Goal: Information Seeking & Learning: Learn about a topic

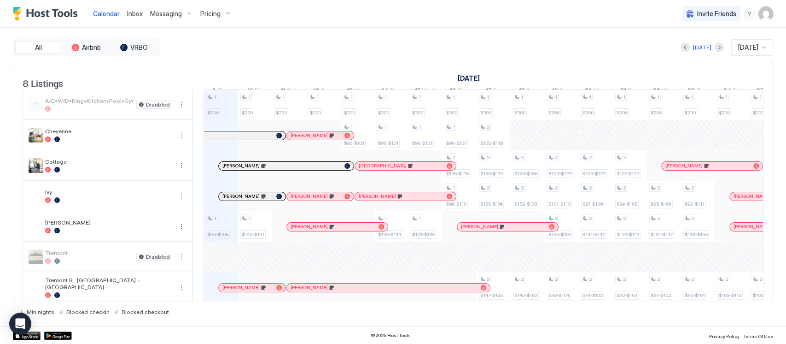
scroll to position [50, 0]
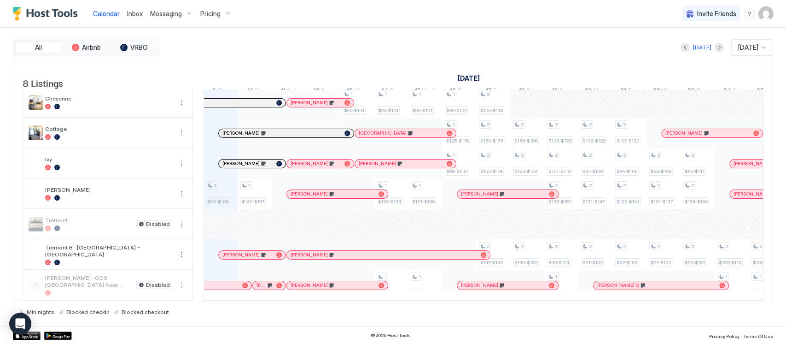
click at [216, 17] on span "Pricing" at bounding box center [210, 14] width 20 height 8
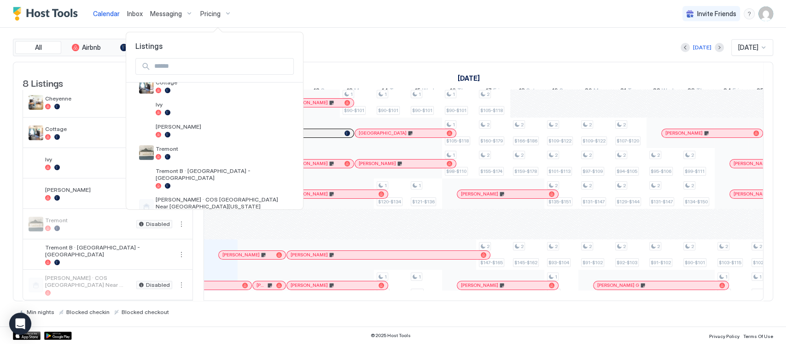
scroll to position [93, 0]
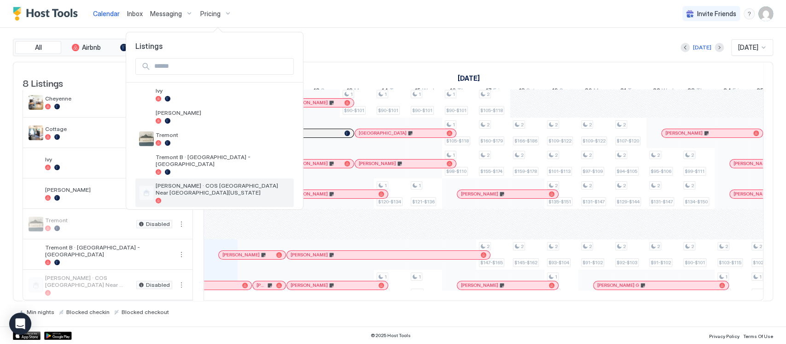
click at [209, 198] on div at bounding box center [223, 201] width 135 height 6
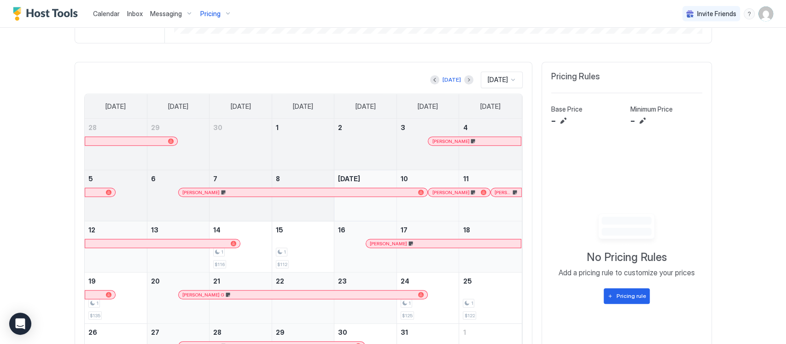
scroll to position [268, 0]
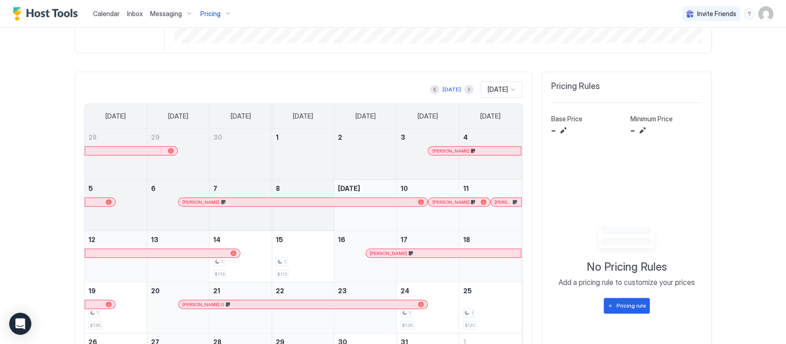
click at [430, 87] on button "Previous month" at bounding box center [434, 89] width 9 height 9
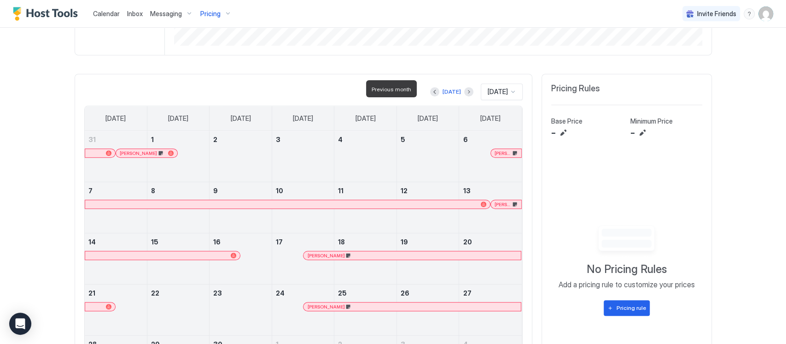
scroll to position [265, 0]
click at [464, 91] on button "Next month" at bounding box center [468, 91] width 9 height 9
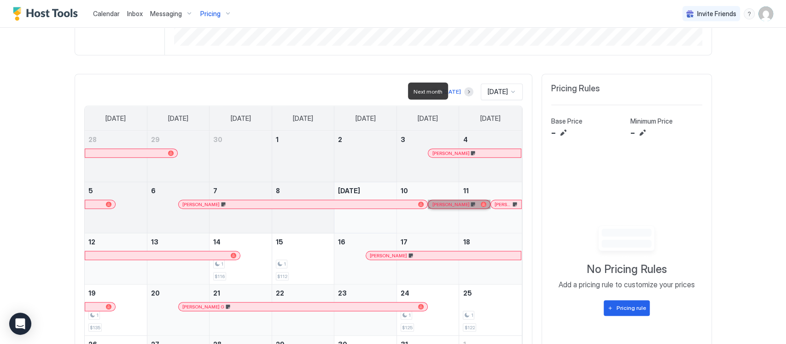
click at [444, 200] on link "[PERSON_NAME]" at bounding box center [459, 204] width 62 height 9
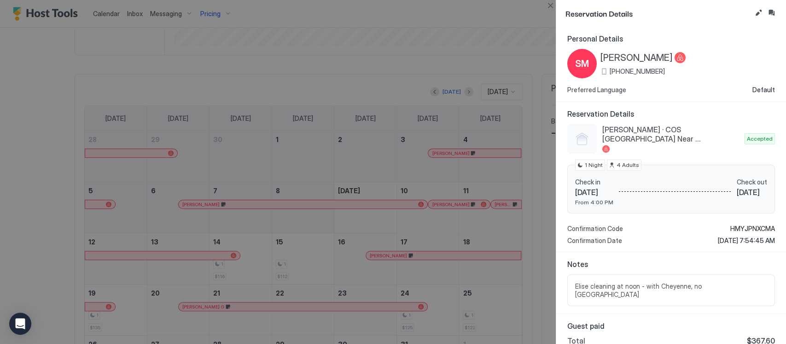
click at [498, 203] on div at bounding box center [393, 172] width 786 height 344
click at [501, 202] on div at bounding box center [393, 172] width 786 height 344
click at [545, 3] on button "Close" at bounding box center [550, 5] width 11 height 11
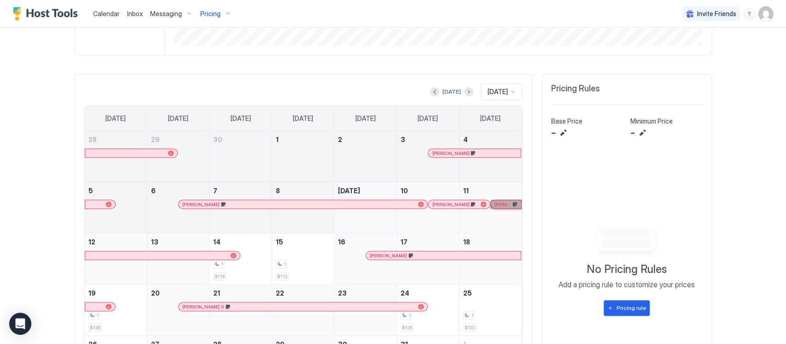
click at [499, 202] on link "[PERSON_NAME]" at bounding box center [506, 204] width 31 height 9
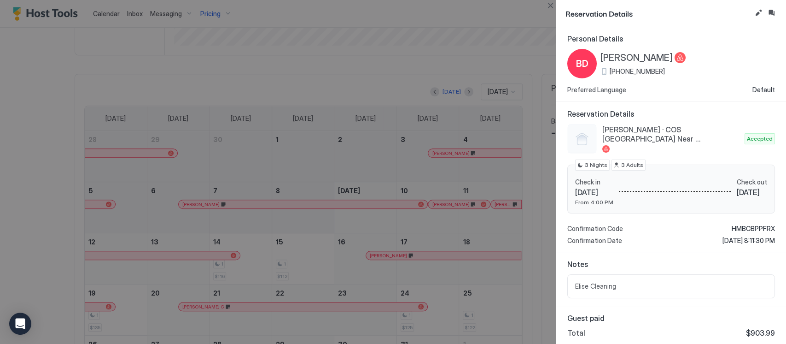
click at [545, 8] on button "Close" at bounding box center [550, 5] width 11 height 11
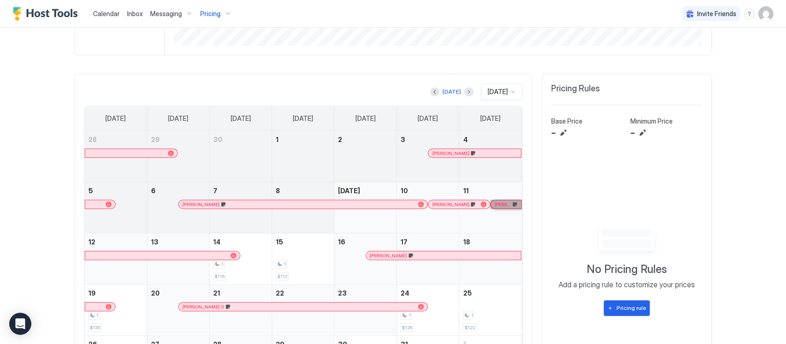
click at [499, 205] on link "[PERSON_NAME]" at bounding box center [506, 204] width 31 height 9
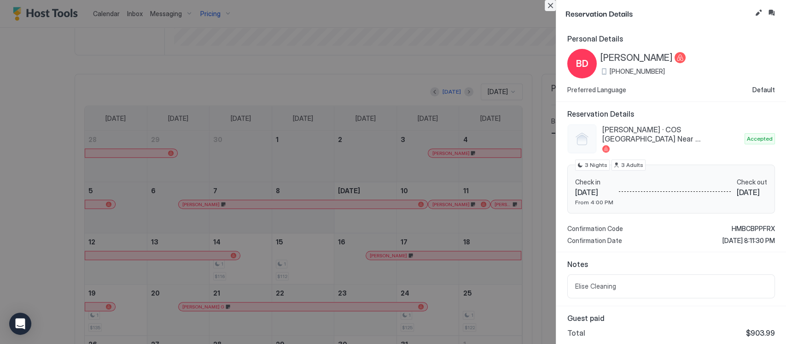
click at [555, 3] on button "Close" at bounding box center [550, 5] width 11 height 11
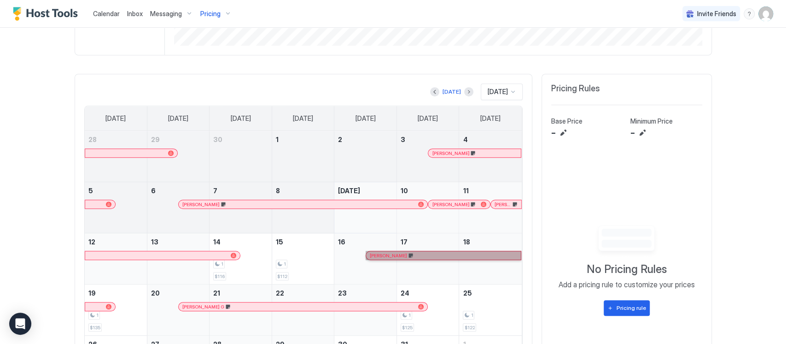
click at [373, 258] on link "[PERSON_NAME]" at bounding box center [444, 255] width 156 height 9
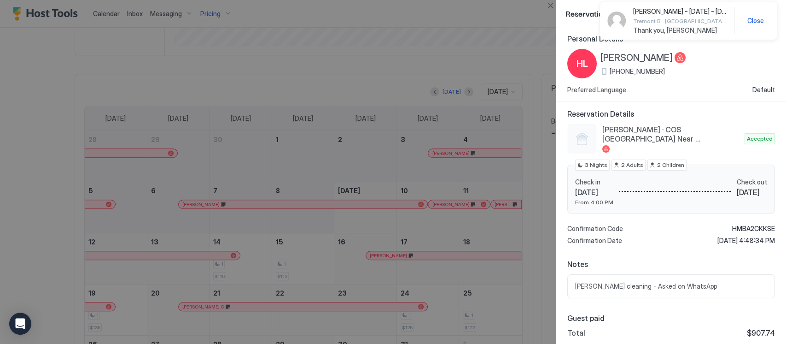
click at [542, 7] on div at bounding box center [393, 172] width 786 height 344
click at [546, 7] on button "Close" at bounding box center [550, 5] width 11 height 11
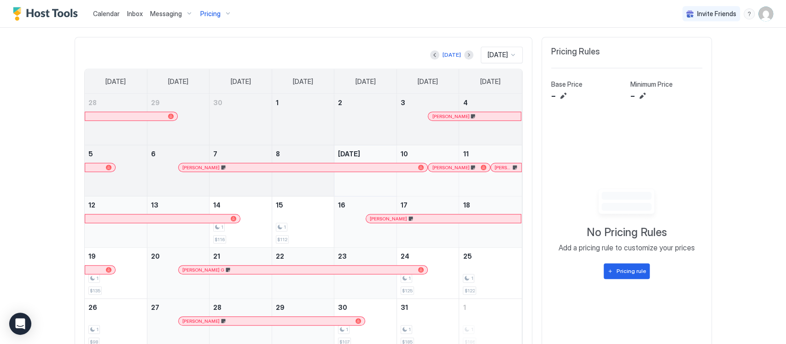
scroll to position [343, 0]
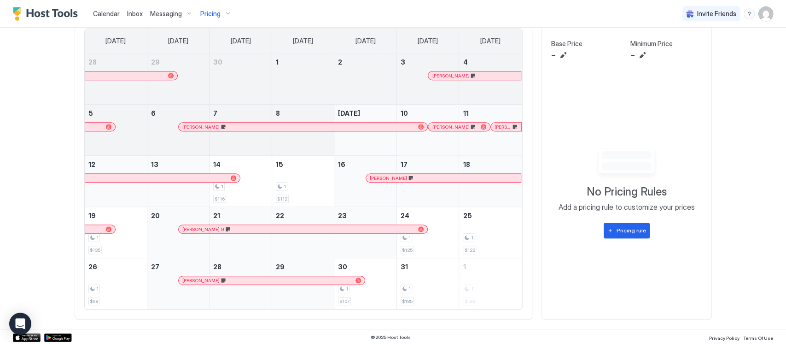
click at [210, 16] on span "Pricing" at bounding box center [210, 14] width 20 height 8
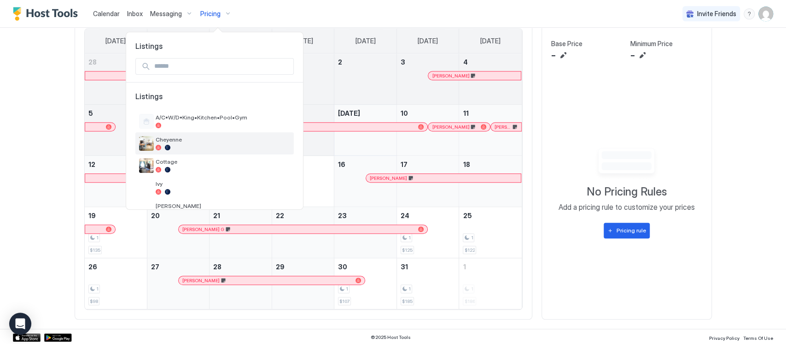
click at [172, 150] on div at bounding box center [223, 148] width 135 height 6
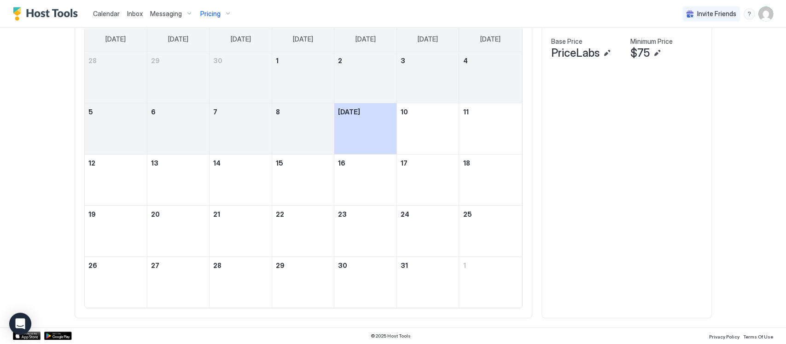
scroll to position [313, 0]
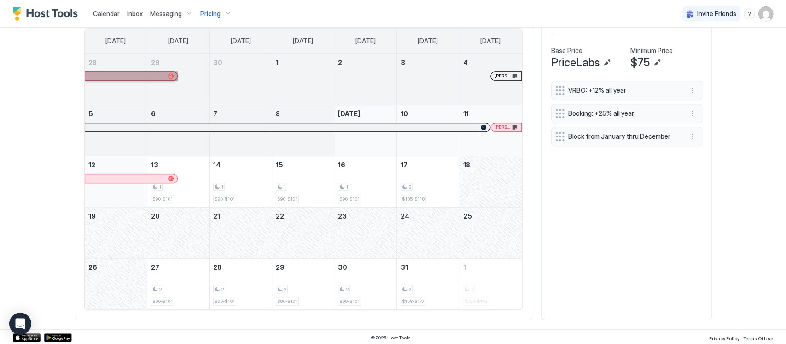
click at [122, 75] on link at bounding box center [132, 75] width 94 height 9
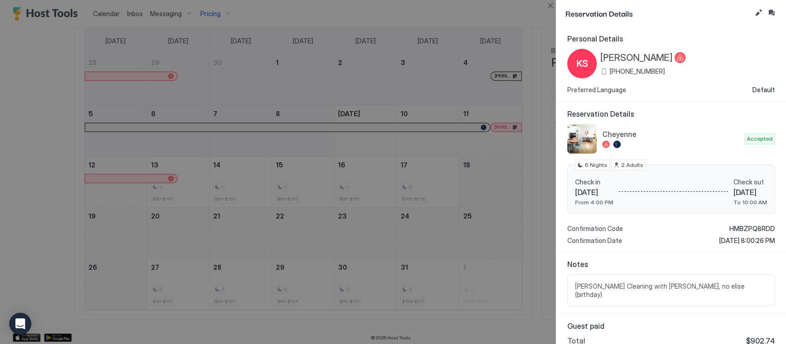
click at [496, 133] on div at bounding box center [393, 172] width 786 height 344
click at [498, 126] on div at bounding box center [393, 172] width 786 height 344
click at [557, 5] on div "Reservation Details" at bounding box center [672, 13] width 230 height 27
click at [548, 2] on button "Close" at bounding box center [550, 5] width 11 height 11
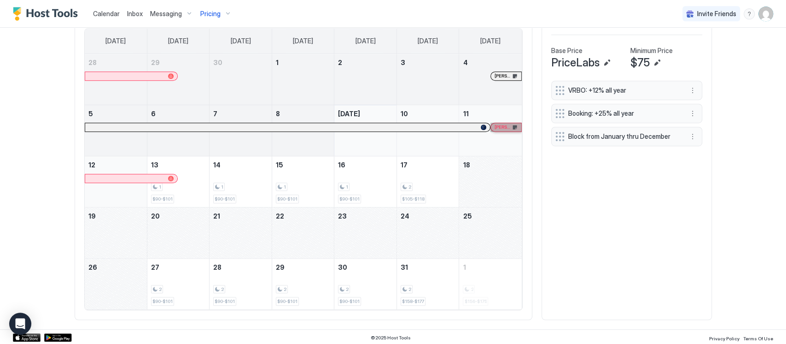
click at [495, 130] on link "[PERSON_NAME]" at bounding box center [506, 127] width 31 height 9
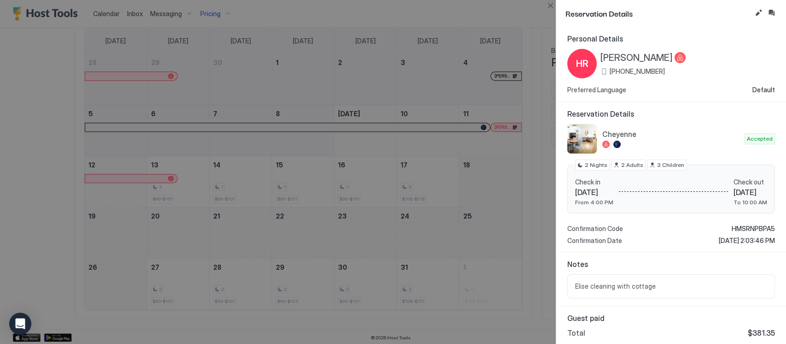
click at [553, 18] on div at bounding box center [393, 172] width 786 height 344
click at [548, 6] on button "Close" at bounding box center [550, 5] width 11 height 11
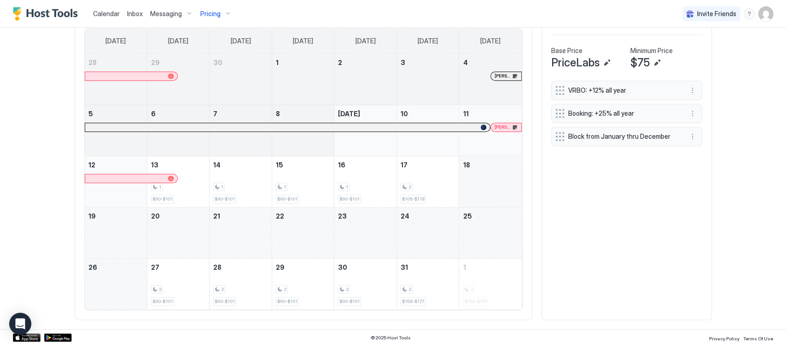
click at [216, 11] on span "Pricing" at bounding box center [210, 14] width 20 height 8
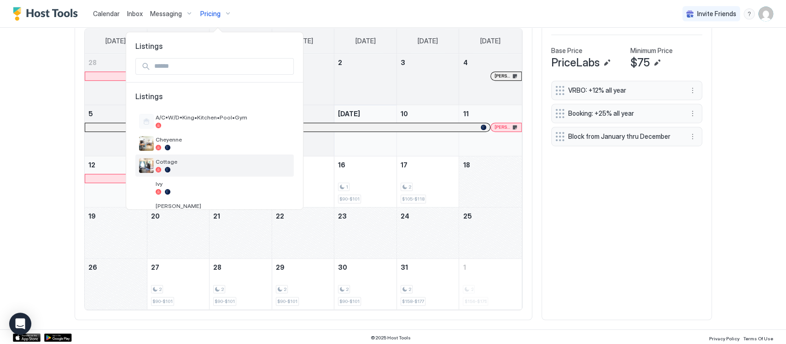
click at [149, 167] on img "listing image" at bounding box center [146, 165] width 15 height 15
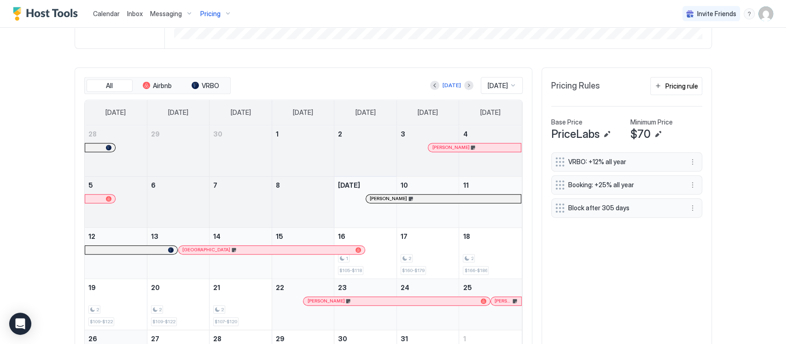
scroll to position [240, 0]
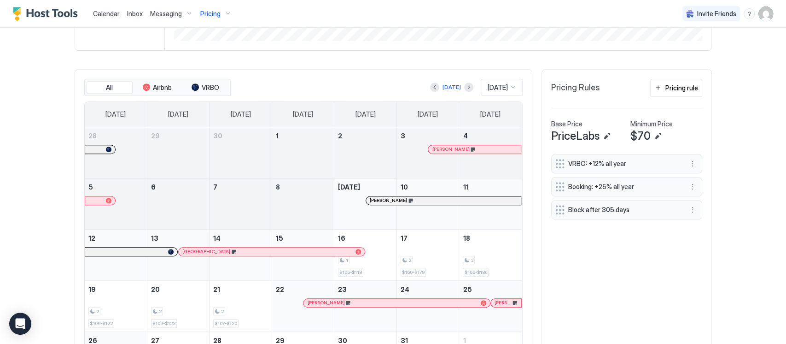
click at [430, 82] on button "Previous month" at bounding box center [434, 86] width 9 height 9
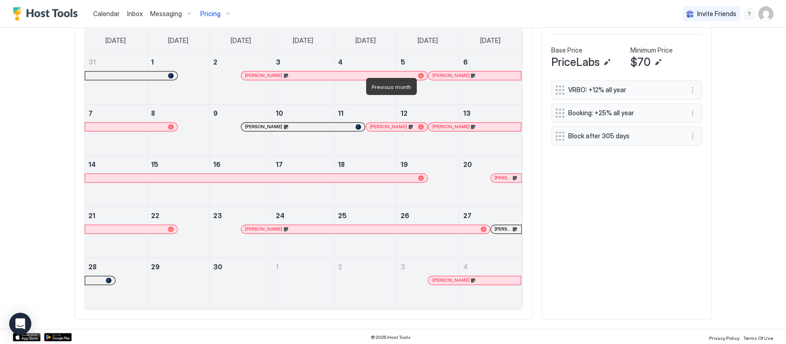
scroll to position [254, 0]
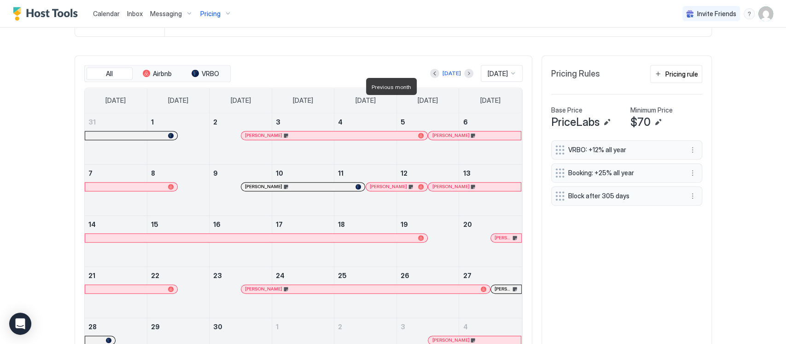
click at [450, 75] on button "[DATE]" at bounding box center [451, 73] width 21 height 11
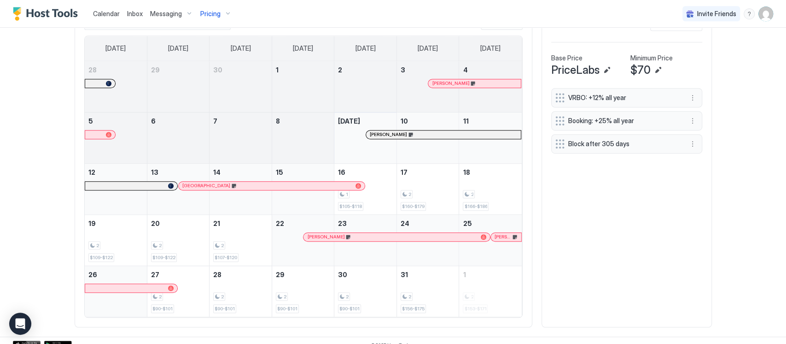
scroll to position [314, 0]
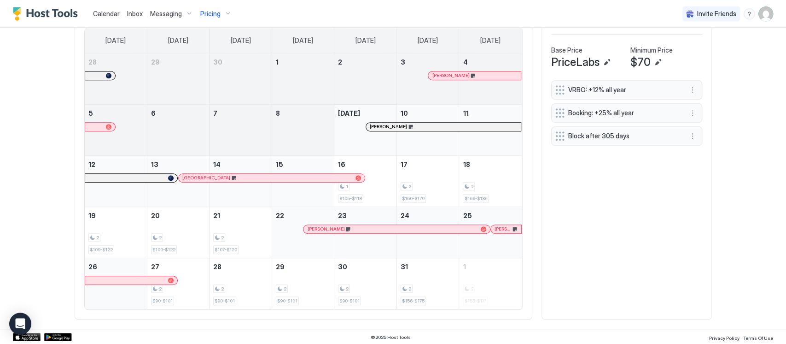
click at [210, 184] on div "October 14, 2025" at bounding box center [241, 181] width 62 height 51
click at [251, 176] on link "[GEOGRAPHIC_DATA]" at bounding box center [271, 177] width 187 height 9
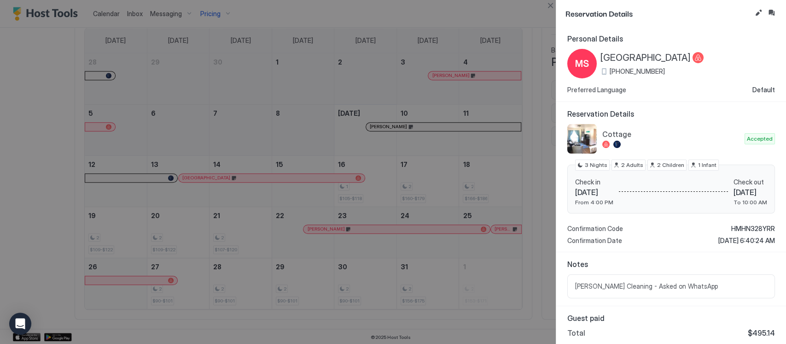
click at [325, 234] on div at bounding box center [393, 172] width 786 height 344
click at [505, 229] on div at bounding box center [393, 172] width 786 height 344
click at [542, 11] on div at bounding box center [393, 172] width 786 height 344
click at [549, 6] on button "Close" at bounding box center [550, 5] width 11 height 11
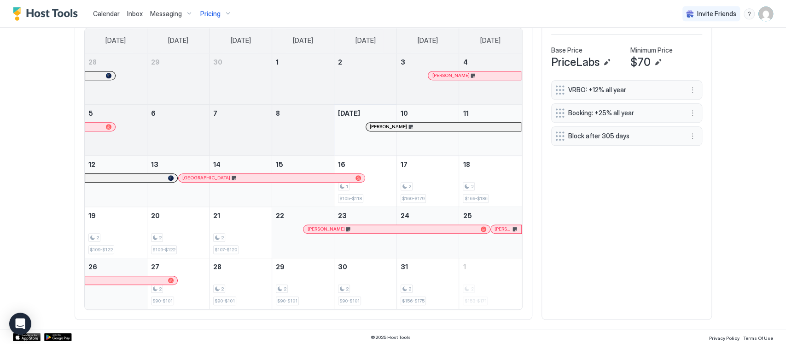
click at [226, 13] on div "Pricing" at bounding box center [216, 14] width 39 height 16
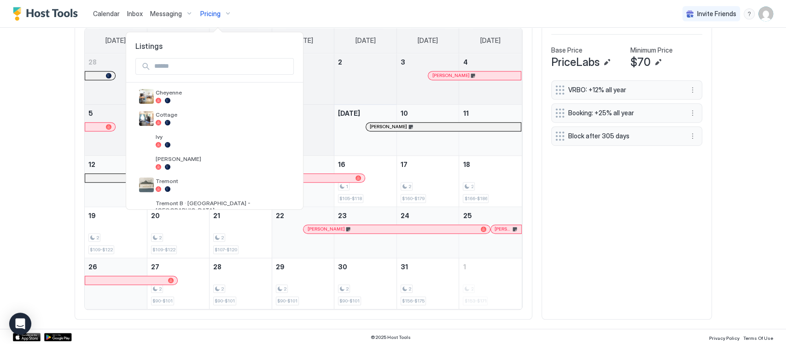
scroll to position [47, 0]
click at [173, 145] on div at bounding box center [223, 145] width 135 height 6
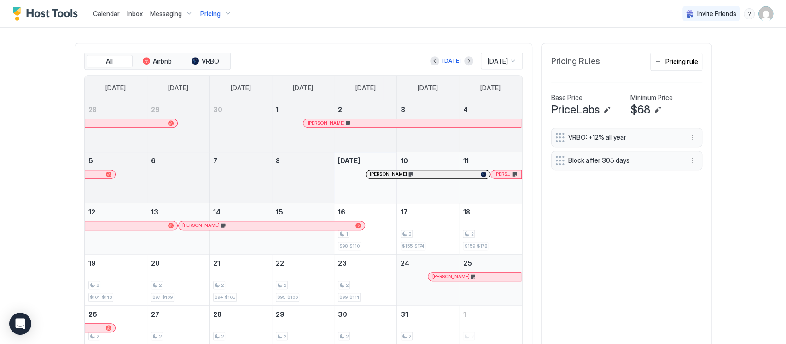
scroll to position [266, 0]
click at [430, 63] on button "Previous month" at bounding box center [434, 61] width 9 height 9
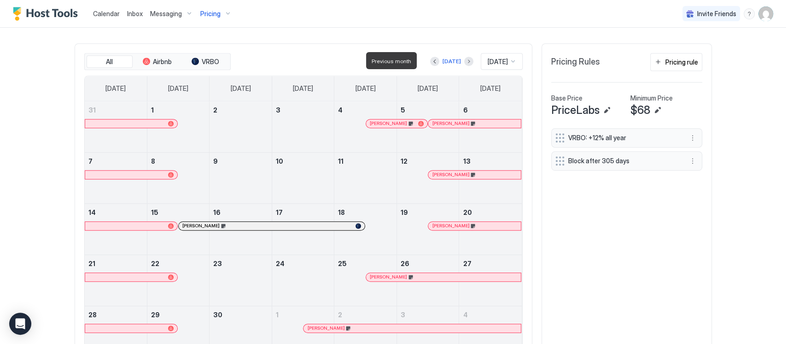
click at [464, 63] on button "Next month" at bounding box center [468, 61] width 9 height 9
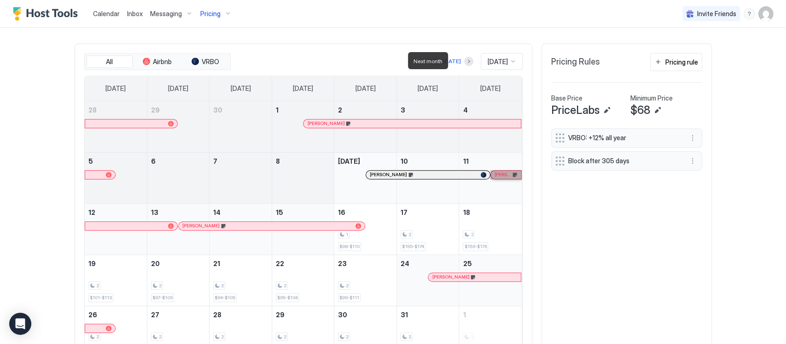
click at [502, 172] on link "[PERSON_NAME]" at bounding box center [506, 174] width 31 height 9
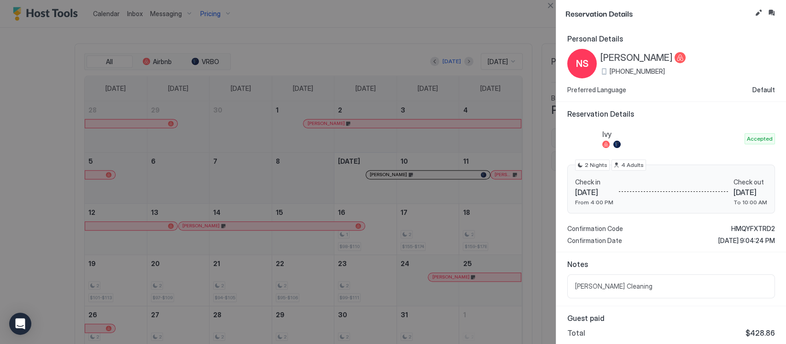
click at [356, 220] on div at bounding box center [393, 172] width 786 height 344
click at [540, 17] on div at bounding box center [393, 172] width 786 height 344
click at [548, 13] on div at bounding box center [393, 172] width 786 height 344
click at [549, 10] on button "Close" at bounding box center [550, 5] width 11 height 11
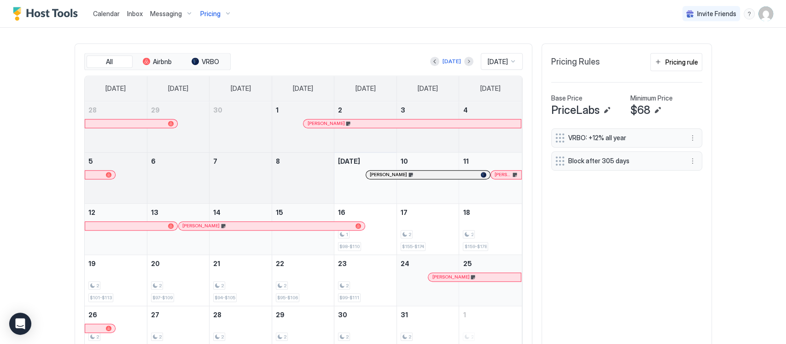
click at [546, 12] on div "Calendar Inbox Messaging Pricing Invite Friends TM" at bounding box center [393, 14] width 786 height 28
click at [351, 227] on link "[PERSON_NAME]" at bounding box center [271, 225] width 187 height 9
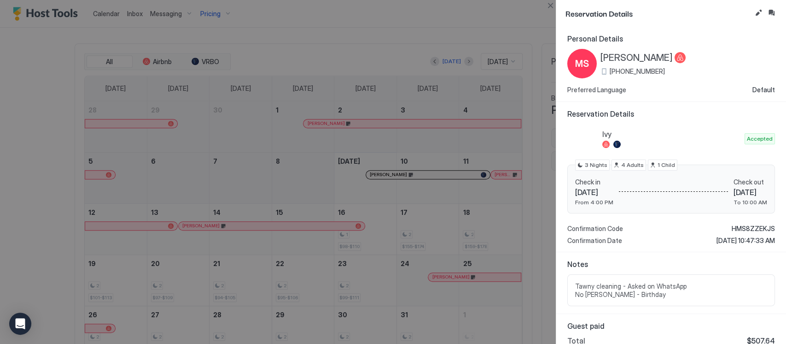
click at [446, 251] on div at bounding box center [393, 172] width 786 height 344
click at [549, 5] on button "Close" at bounding box center [550, 5] width 11 height 11
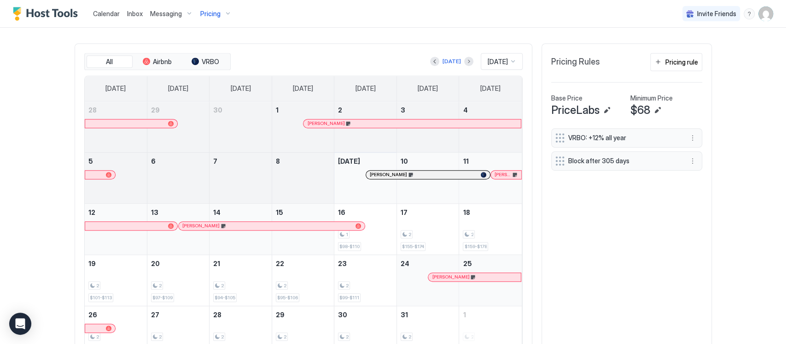
click at [217, 14] on span "Pricing" at bounding box center [210, 14] width 20 height 8
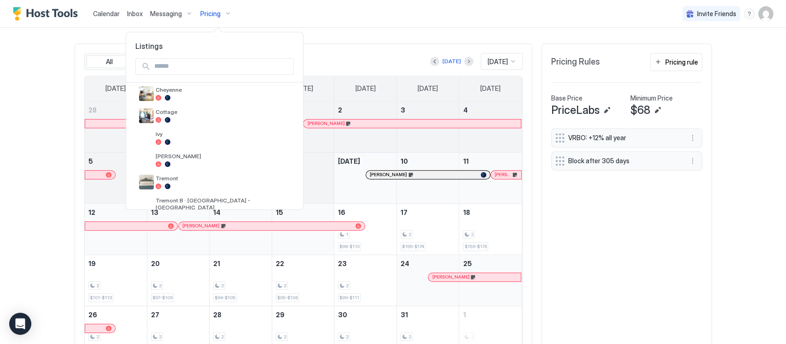
scroll to position [59, 0]
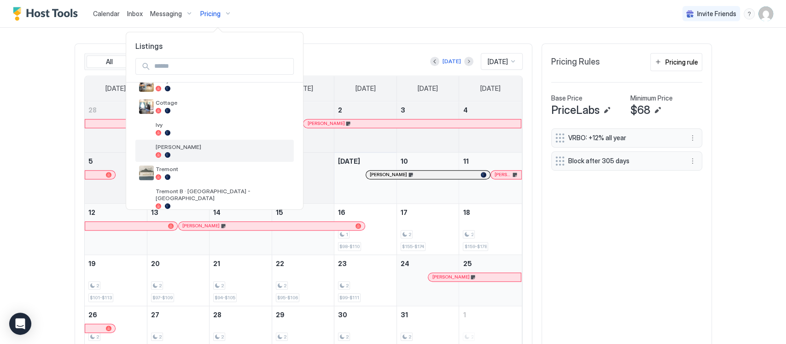
click at [211, 152] on div at bounding box center [223, 155] width 135 height 6
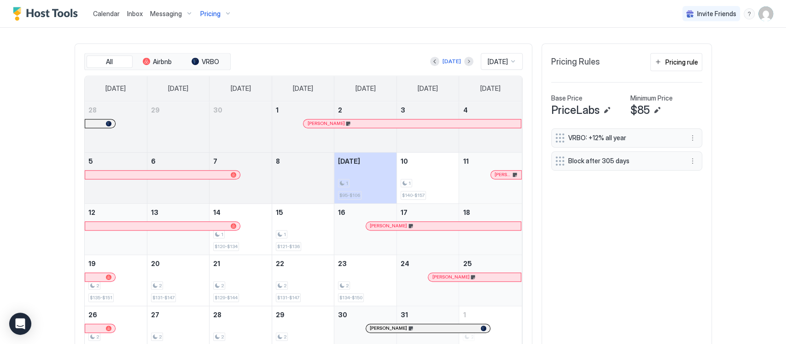
click at [430, 63] on button "Previous month" at bounding box center [434, 61] width 9 height 9
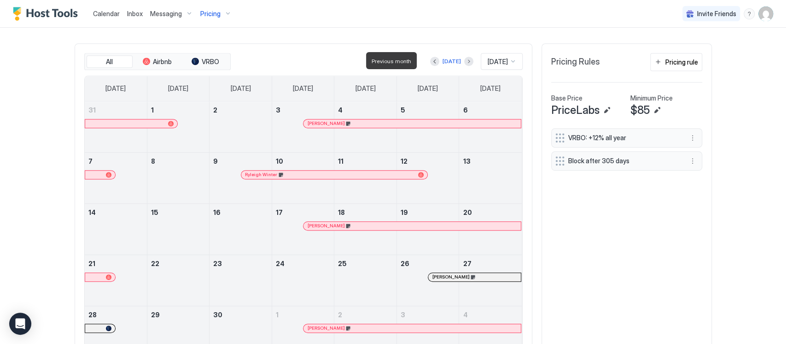
click at [464, 63] on button "Next month" at bounding box center [468, 61] width 9 height 9
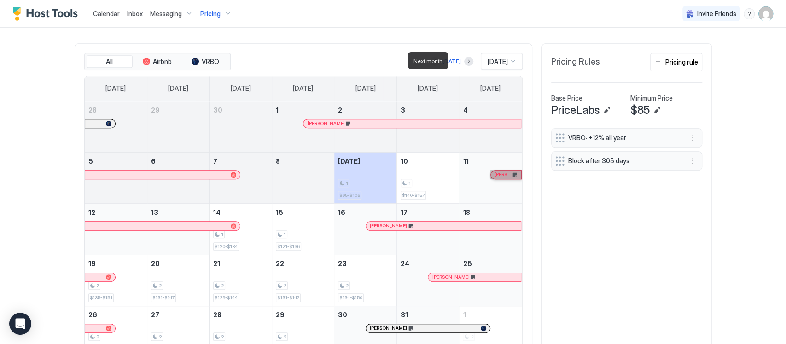
click at [506, 172] on link "[PERSON_NAME]" at bounding box center [506, 174] width 31 height 9
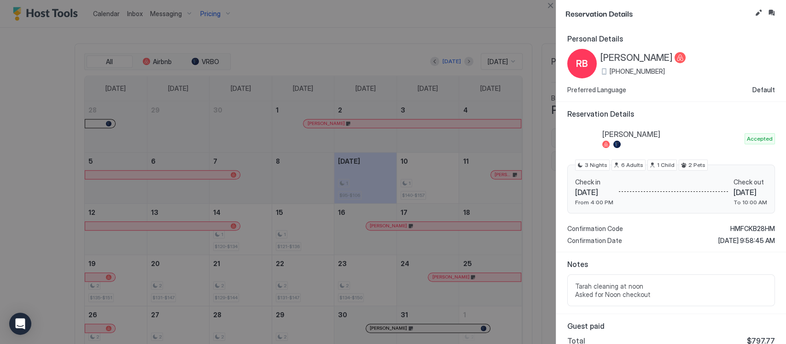
click at [541, 4] on div at bounding box center [393, 172] width 786 height 344
click at [553, 15] on div at bounding box center [393, 172] width 786 height 344
click at [558, 10] on div "Reservation Details" at bounding box center [672, 13] width 230 height 27
click at [555, 3] on button "Close" at bounding box center [550, 5] width 11 height 11
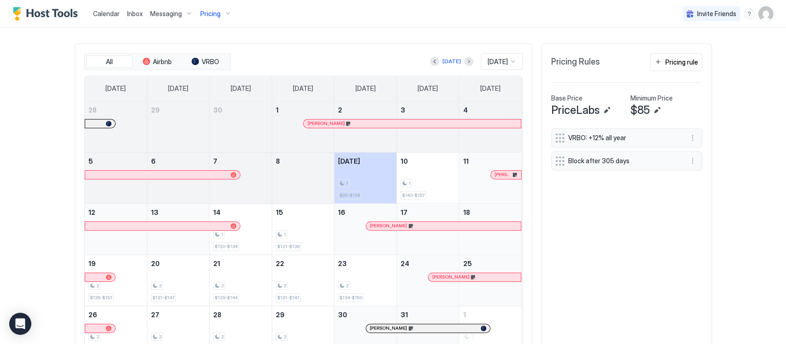
click at [546, 10] on div "Calendar Inbox Messaging Pricing Invite Friends TM" at bounding box center [393, 14] width 786 height 28
click at [442, 276] on link "[PERSON_NAME]" at bounding box center [475, 276] width 94 height 9
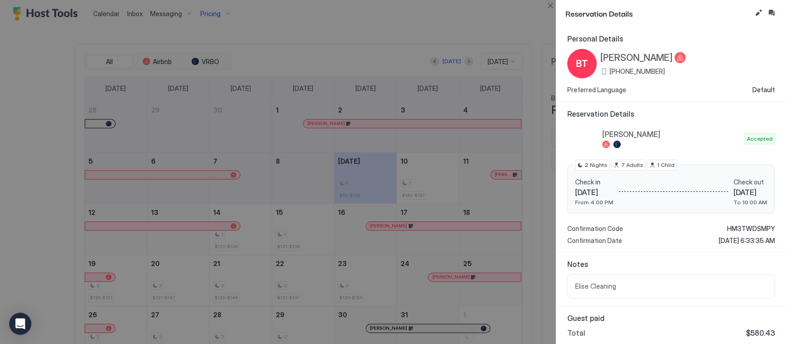
click at [544, 13] on div at bounding box center [393, 172] width 786 height 344
click at [554, 7] on button "Close" at bounding box center [550, 5] width 11 height 11
